Goal: Information Seeking & Learning: Find specific page/section

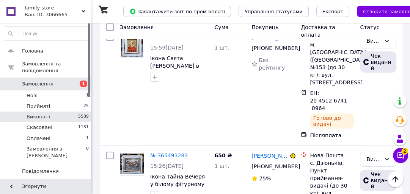
scroll to position [2138, 0]
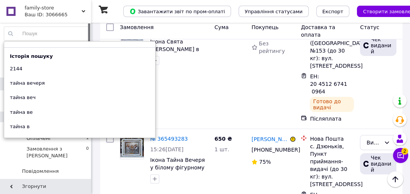
click at [33, 31] on input at bounding box center [46, 34] width 85 height 14
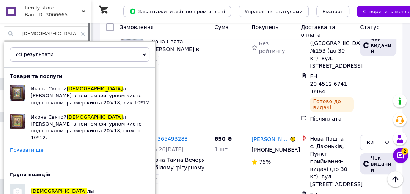
click at [35, 147] on link "Показати ще" at bounding box center [27, 150] width 34 height 7
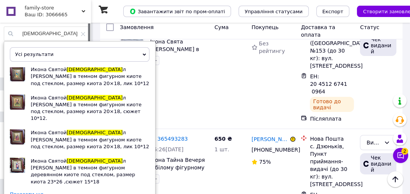
click at [31, 191] on link "Показати ще" at bounding box center [27, 194] width 34 height 7
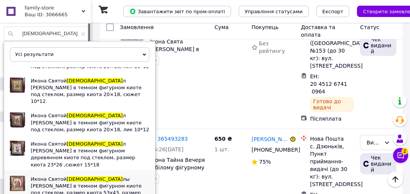
scroll to position [76, 0]
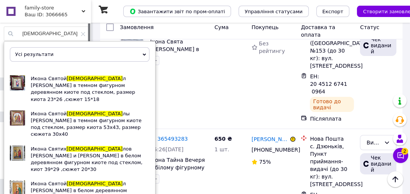
scroll to position [132, 0]
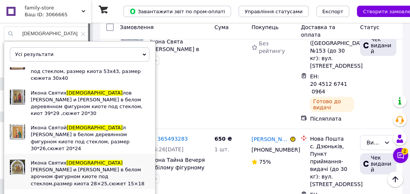
scroll to position [189, 0]
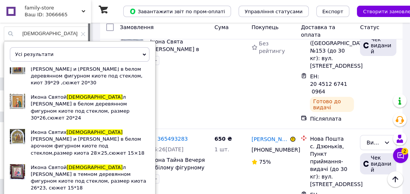
click at [51, 36] on input "[DEMOGRAPHIC_DATA]" at bounding box center [46, 34] width 85 height 14
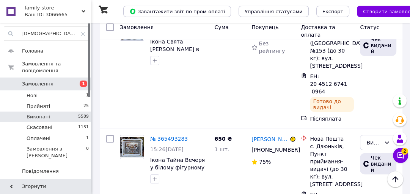
click at [6, 35] on input "[DEMOGRAPHIC_DATA] книга" at bounding box center [46, 34] width 85 height 14
click at [8, 34] on use at bounding box center [10, 33] width 5 height 5
drag, startPoint x: 67, startPoint y: 34, endPoint x: 2, endPoint y: 37, distance: 65.6
click at [2, 37] on div "апостол книга Головна Замовлення та повідомлення Замовлення 1 Нові 1 Прийняті 2…" at bounding box center [46, 102] width 93 height 159
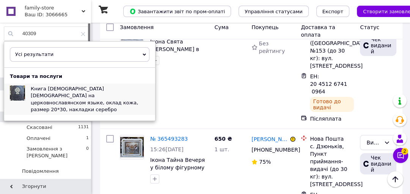
click at [31, 95] on span "Книга [DEMOGRAPHIC_DATA] [DEMOGRAPHIC_DATA] на церковнославянском языке, оклад …" at bounding box center [84, 99] width 107 height 27
click at [67, 101] on span "Книга [DEMOGRAPHIC_DATA] [DEMOGRAPHIC_DATA] на церковнославянском языке, оклад …" at bounding box center [84, 99] width 107 height 27
click at [31, 33] on input "40309" at bounding box center [46, 34] width 85 height 14
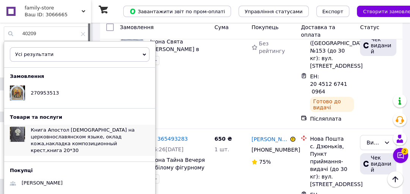
click at [15, 132] on div at bounding box center [17, 134] width 15 height 15
drag, startPoint x: 36, startPoint y: 33, endPoint x: 26, endPoint y: 33, distance: 10.6
click at [26, 33] on input "40209" at bounding box center [46, 34] width 85 height 14
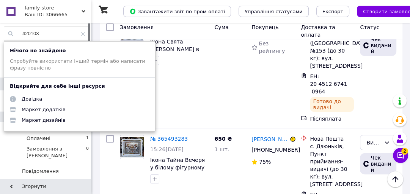
drag, startPoint x: 31, startPoint y: 33, endPoint x: 27, endPoint y: 34, distance: 4.2
click at [27, 34] on input "420103" at bounding box center [46, 34] width 85 height 14
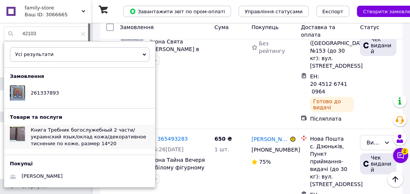
click at [20, 133] on div at bounding box center [17, 134] width 15 height 15
drag, startPoint x: 42, startPoint y: 33, endPoint x: 2, endPoint y: 34, distance: 40.6
click at [2, 34] on div "42103 Усі результати Тільки замовлення Тільки товари та послуги Тільки групи то…" at bounding box center [46, 102] width 93 height 159
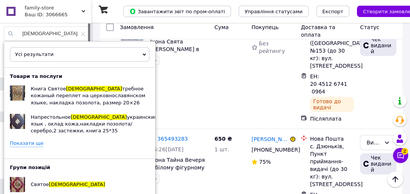
type input "[DEMOGRAPHIC_DATA]"
click at [23, 142] on link "Показати ще" at bounding box center [27, 143] width 34 height 7
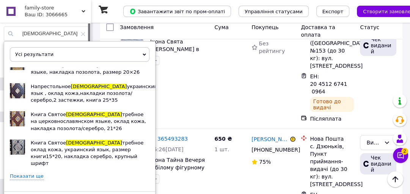
scroll to position [31, 0]
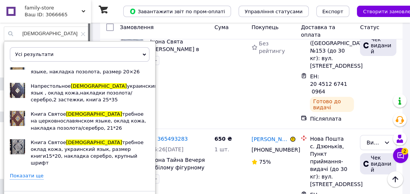
click at [27, 173] on link "Показати ще" at bounding box center [27, 176] width 34 height 7
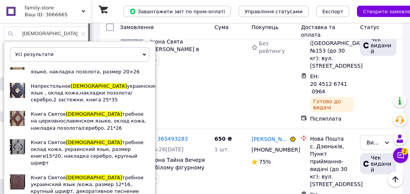
scroll to position [82, 0]
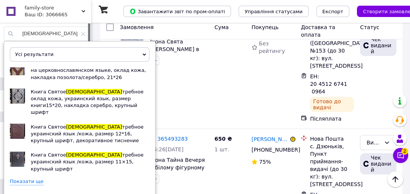
click at [23, 178] on link "Показати ще" at bounding box center [27, 181] width 34 height 7
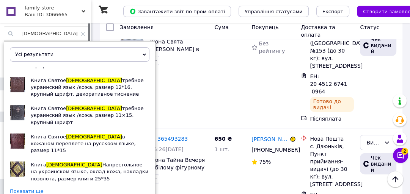
scroll to position [132, 0]
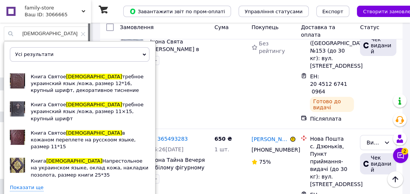
click at [21, 184] on link "Показати ще" at bounding box center [27, 187] width 34 height 7
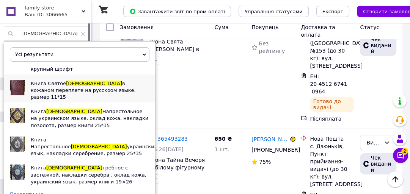
scroll to position [183, 0]
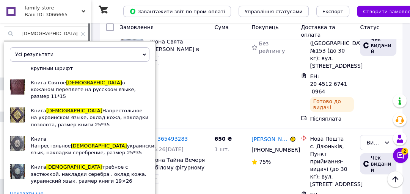
click at [27, 191] on link "Показати ще" at bounding box center [27, 194] width 34 height 7
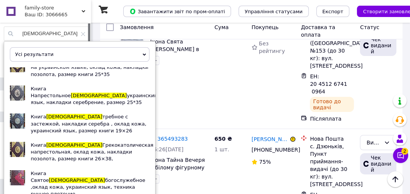
scroll to position [233, 0]
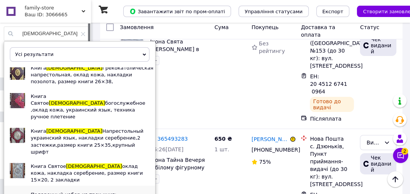
scroll to position [340, 0]
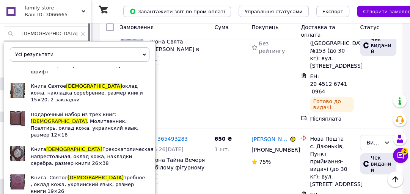
scroll to position [391, 0]
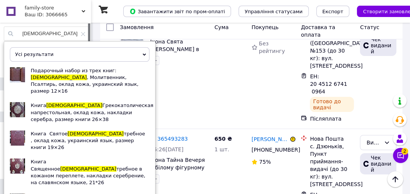
scroll to position [435, 0]
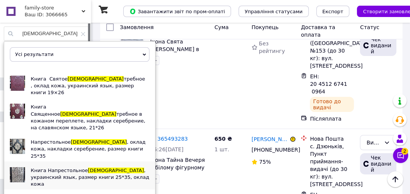
scroll to position [492, 0]
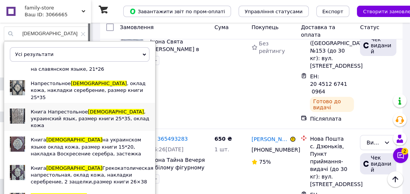
scroll to position [549, 0]
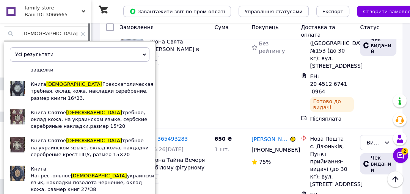
scroll to position [718, 0]
